Goal: Find specific page/section: Find specific page/section

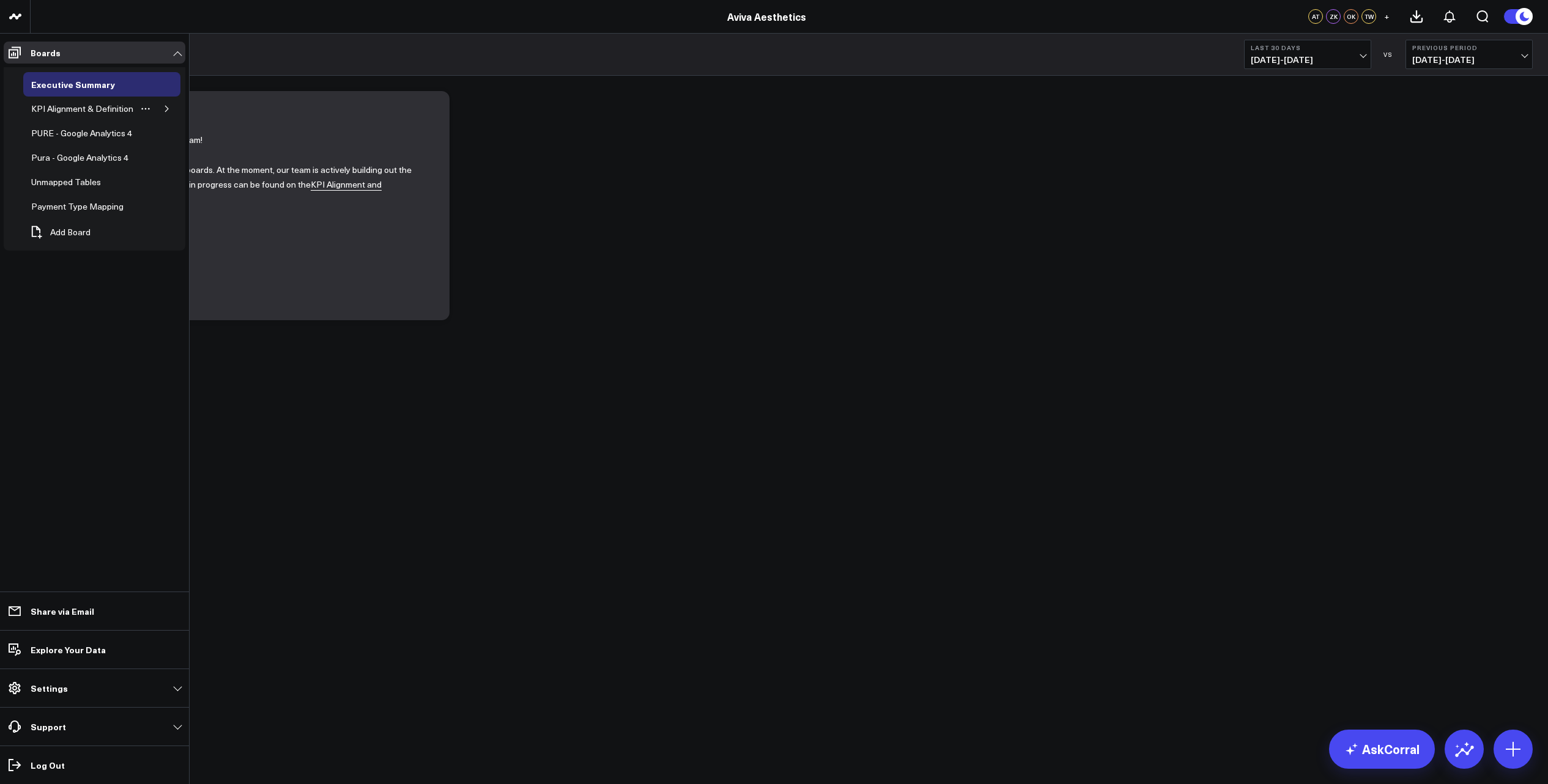
click at [169, 110] on icon "button" at bounding box center [168, 109] width 8 height 8
click at [64, 132] on div "Appointments" at bounding box center [67, 132] width 60 height 14
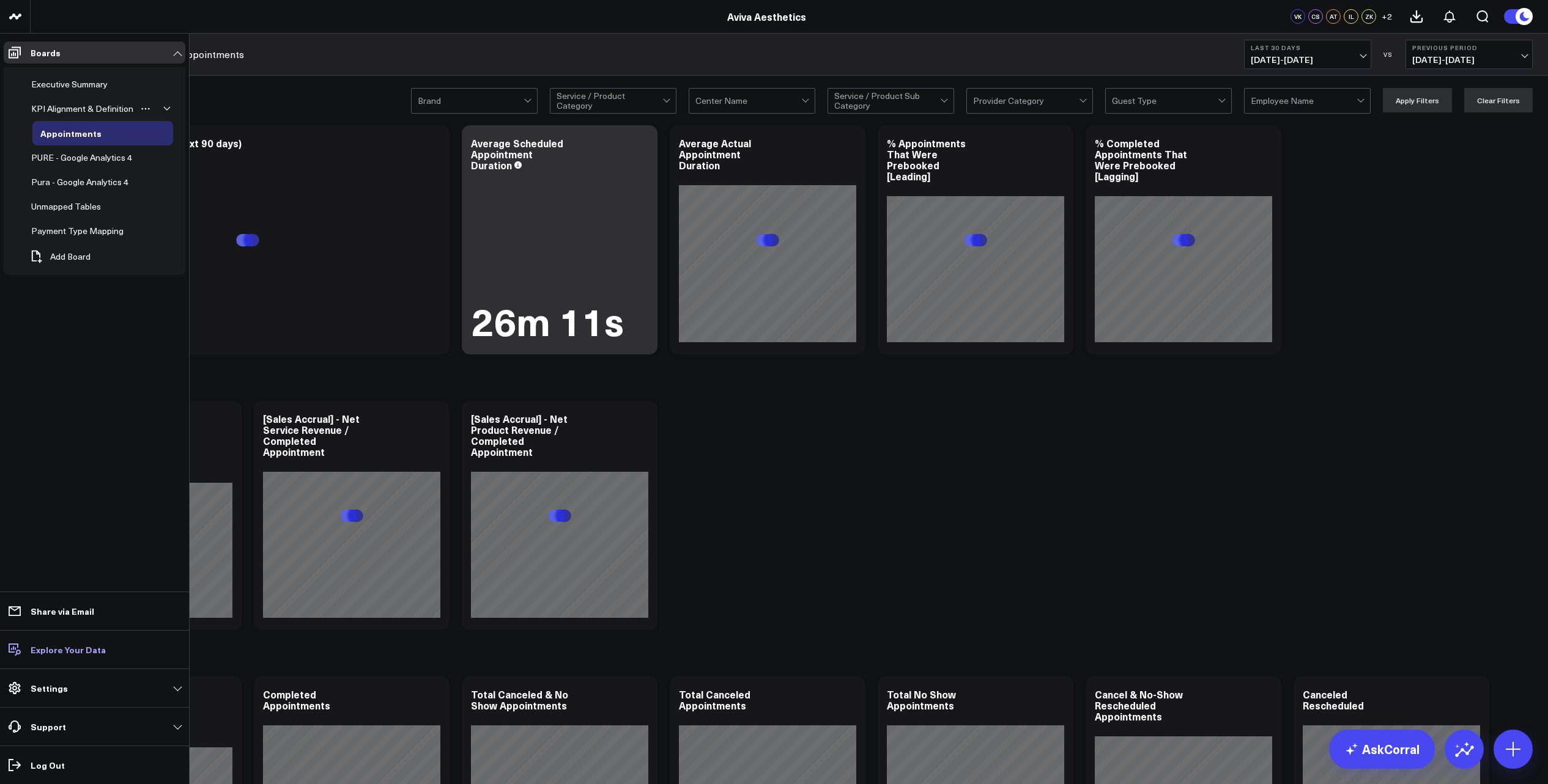
click at [47, 651] on p "Explore Your Data" at bounding box center [68, 650] width 75 height 10
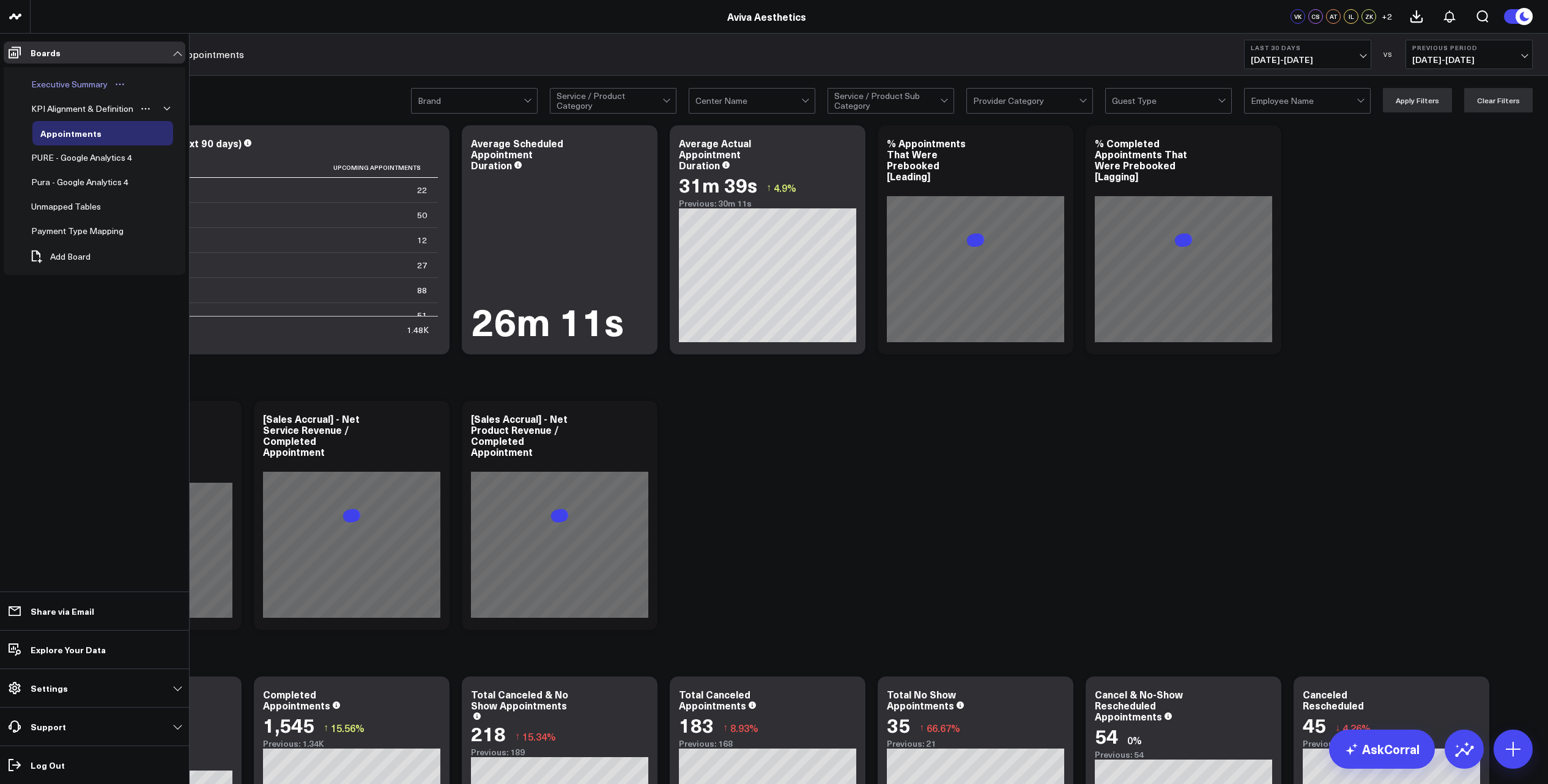
click at [51, 81] on div "Executive Summary" at bounding box center [69, 84] width 83 height 14
